Goal: Find contact information: Find contact information

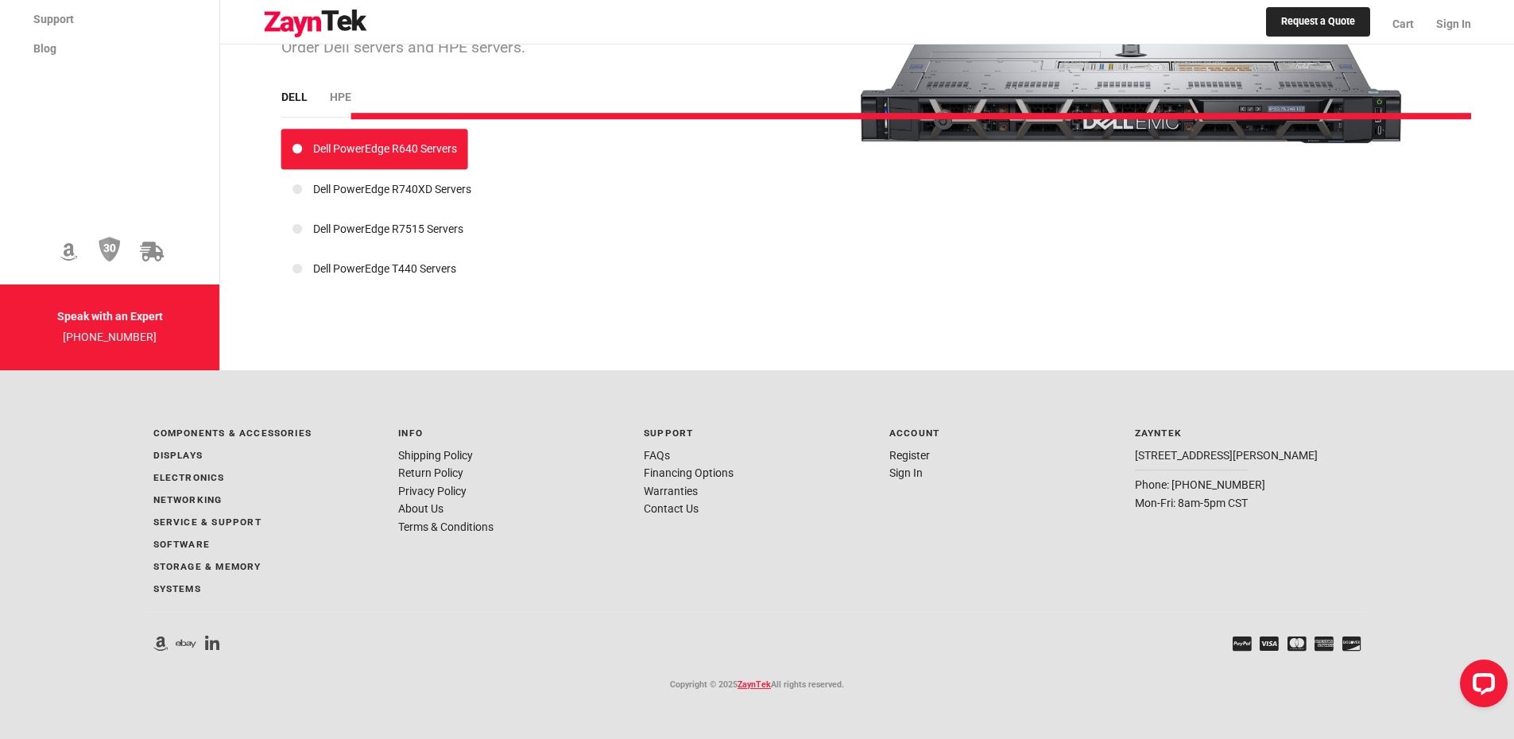
scroll to position [14460, 0]
click at [1480, 696] on icon "Open LiveChat chat widget" at bounding box center [1483, 683] width 27 height 27
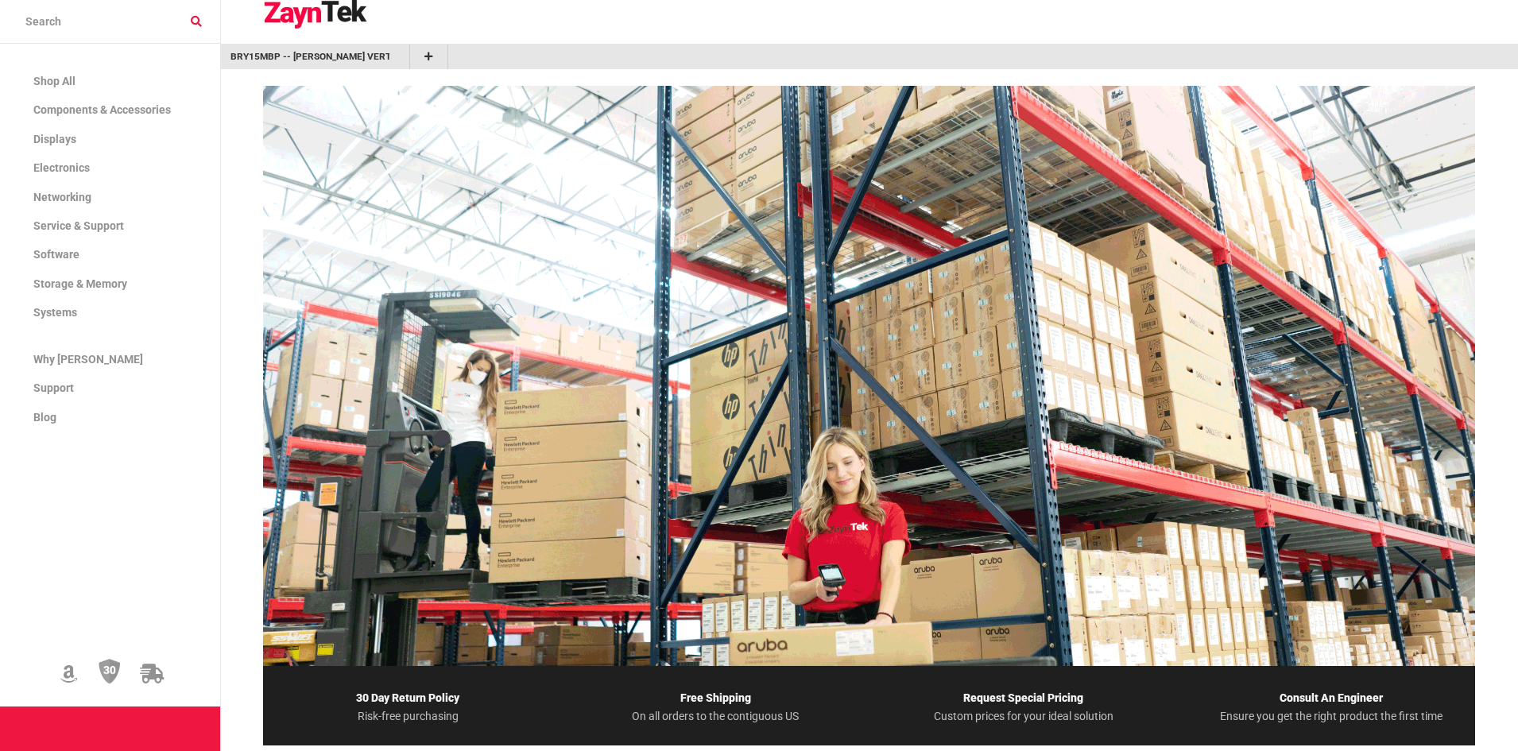
scroll to position [824, 0]
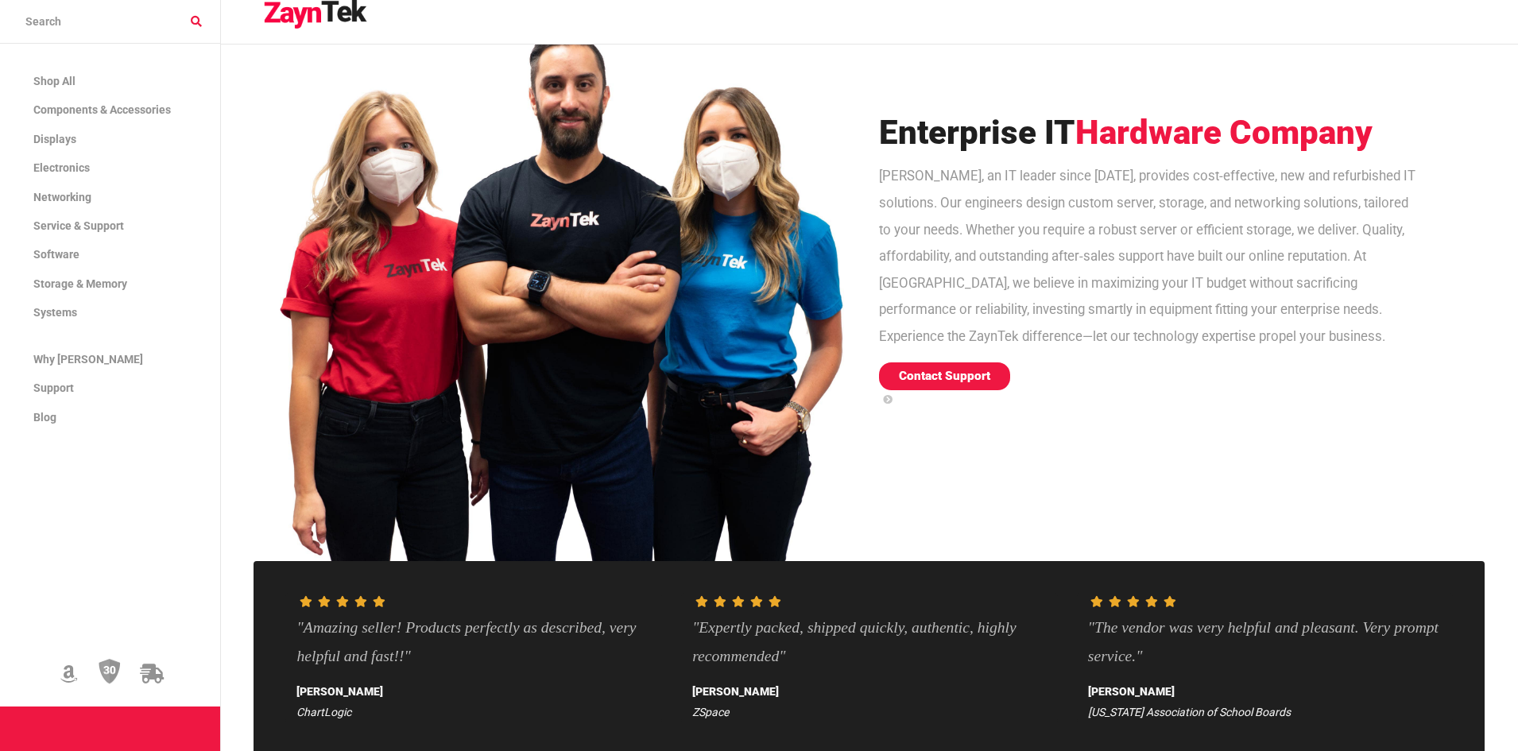
click at [879, 362] on link "Contact Support" at bounding box center [944, 376] width 131 height 28
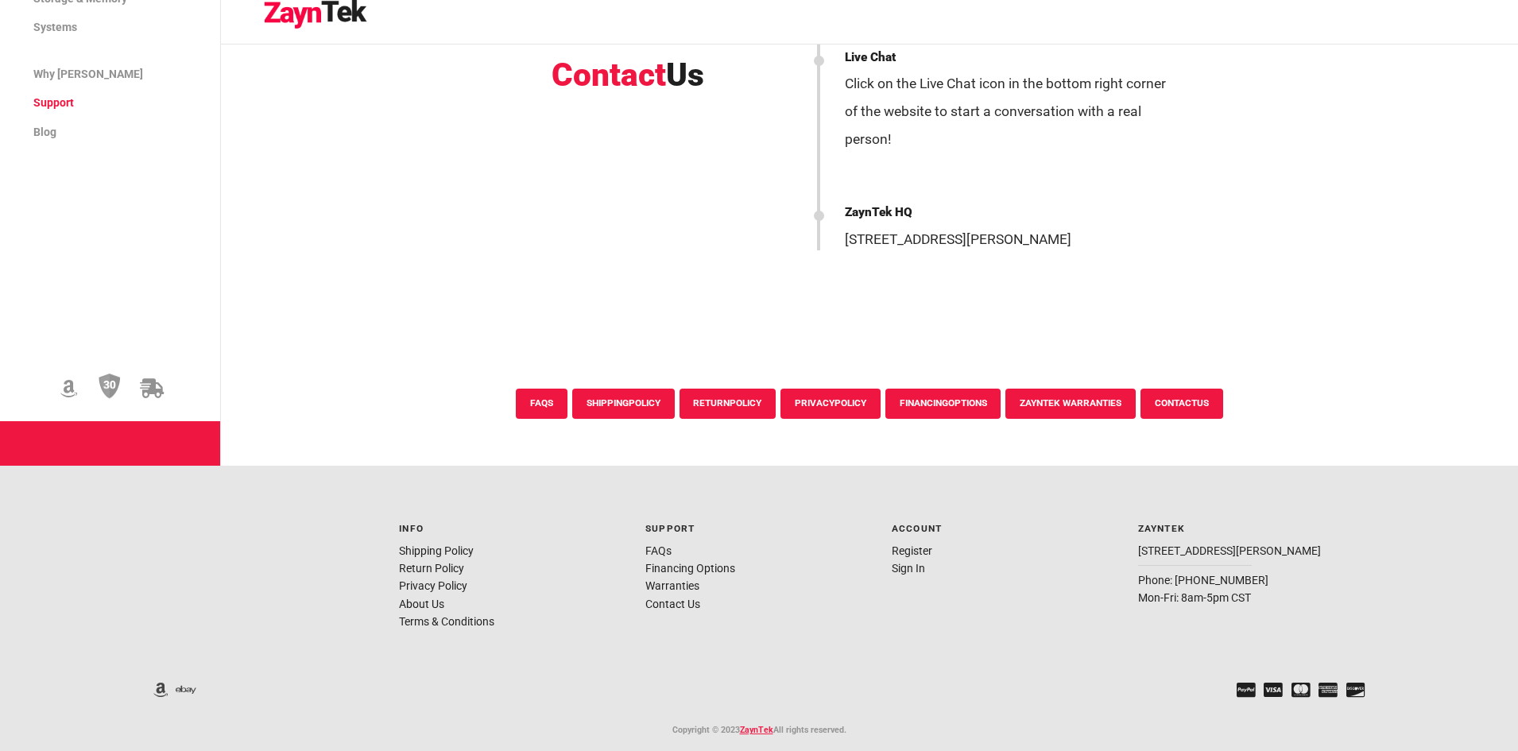
scroll to position [2918, 0]
